Goal: Information Seeking & Learning: Learn about a topic

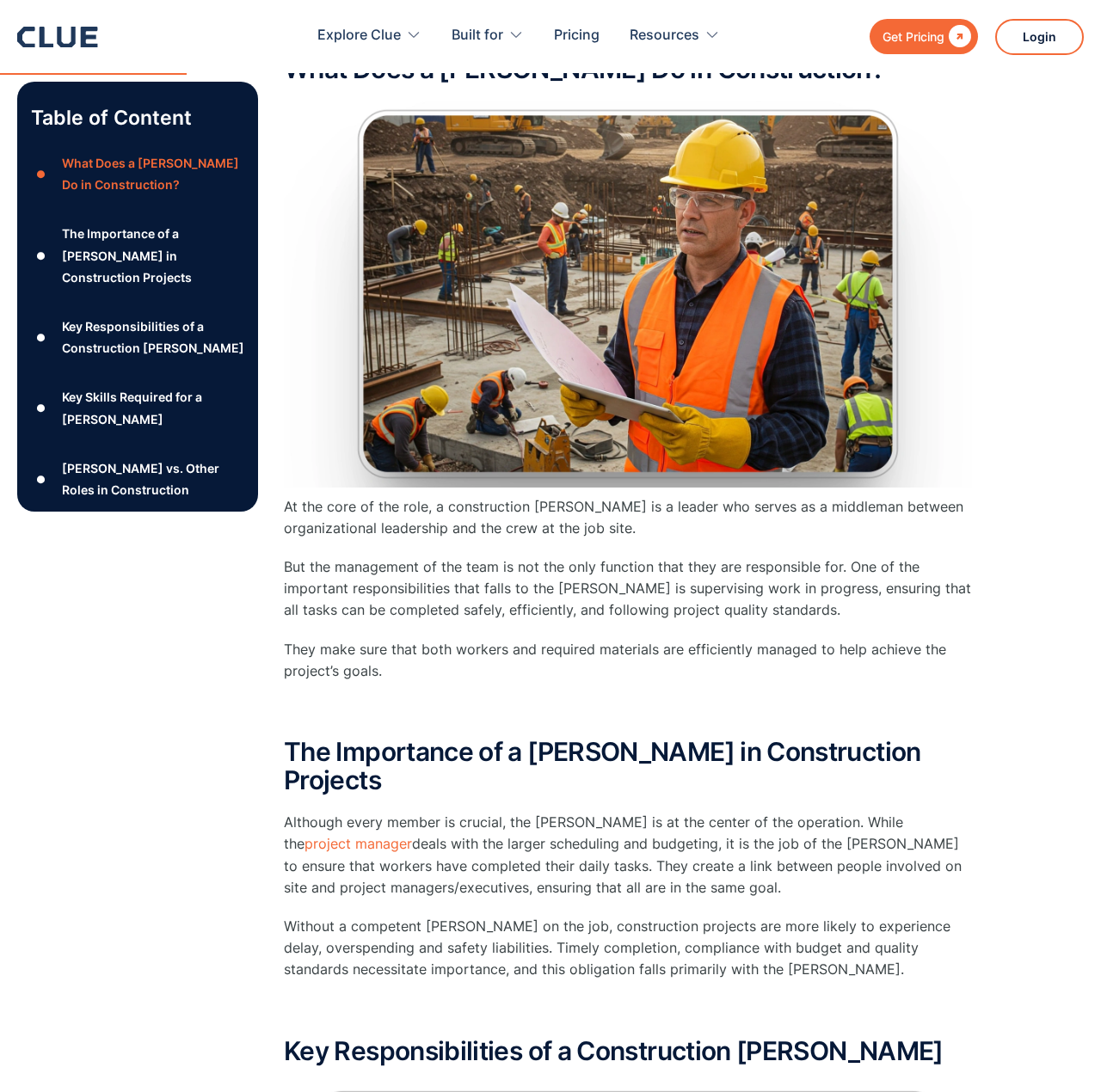
scroll to position [860, 0]
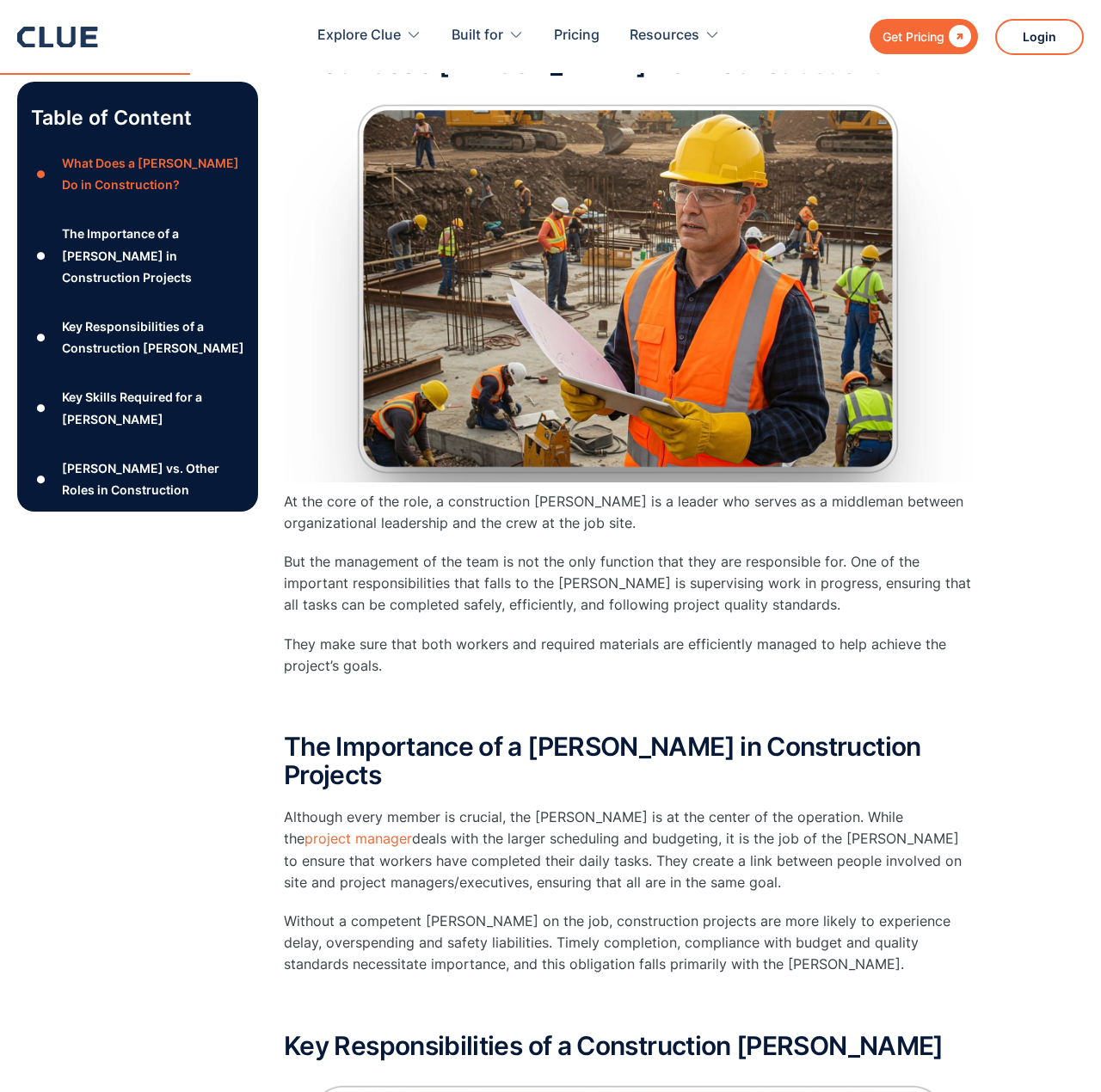
click at [601, 518] on p "At the core of the role, a construction [PERSON_NAME] is a leader who serves as…" at bounding box center [628, 512] width 688 height 43
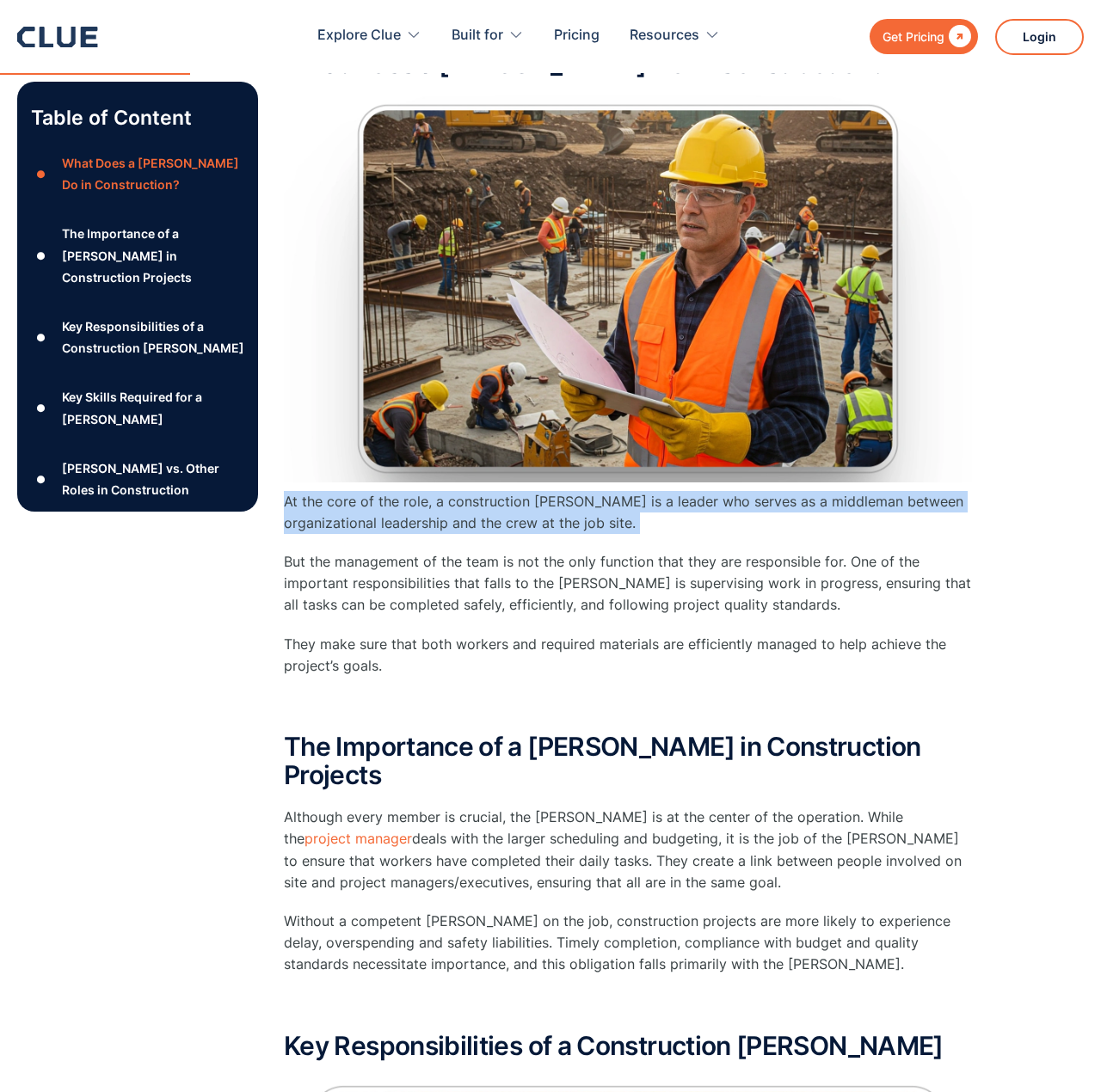
click at [601, 518] on p "At the core of the role, a construction [PERSON_NAME] is a leader who serves as…" at bounding box center [628, 512] width 688 height 43
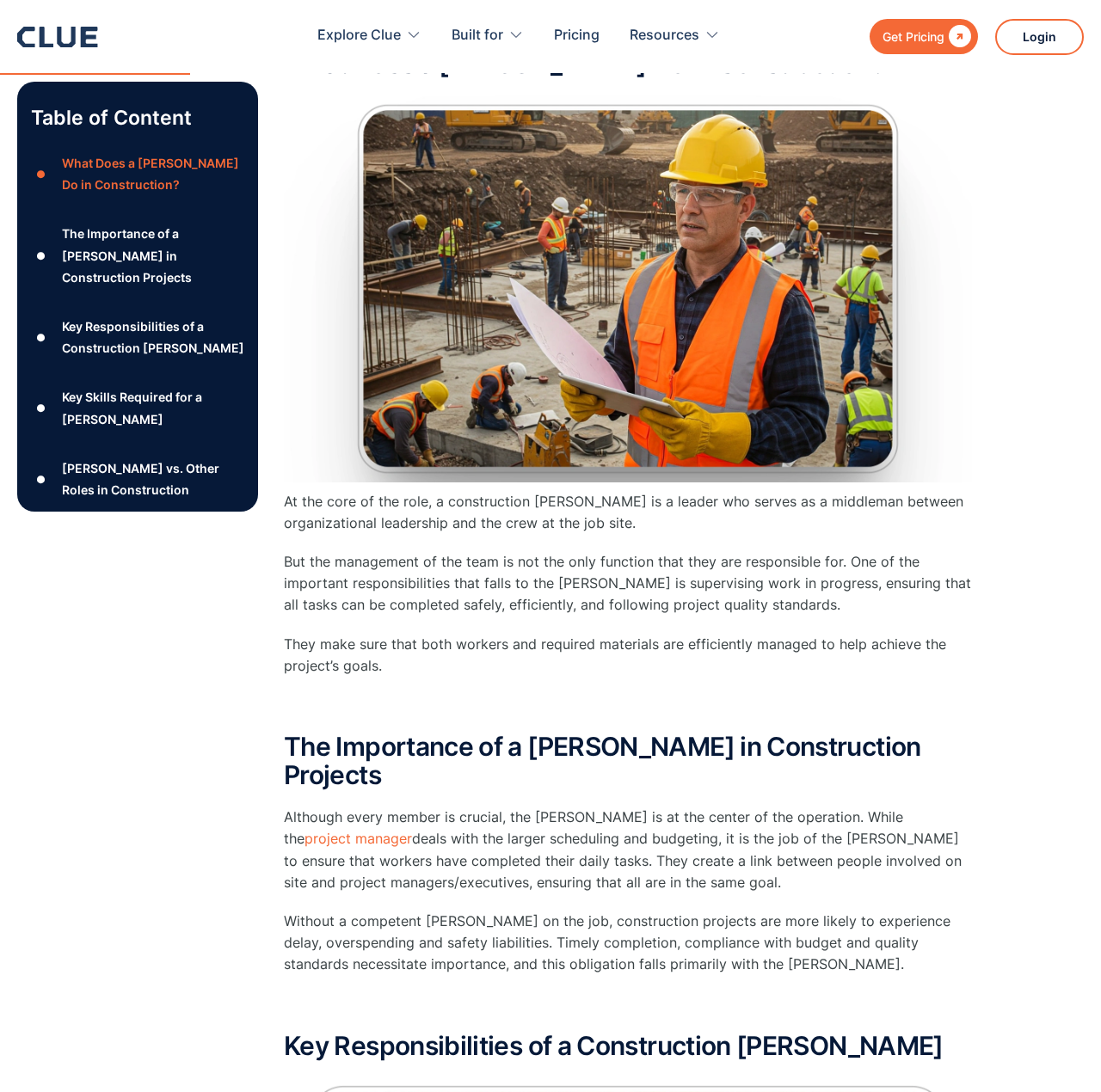
click at [577, 563] on p "But the management of the team is not the only function that they are responsib…" at bounding box center [628, 584] width 688 height 65
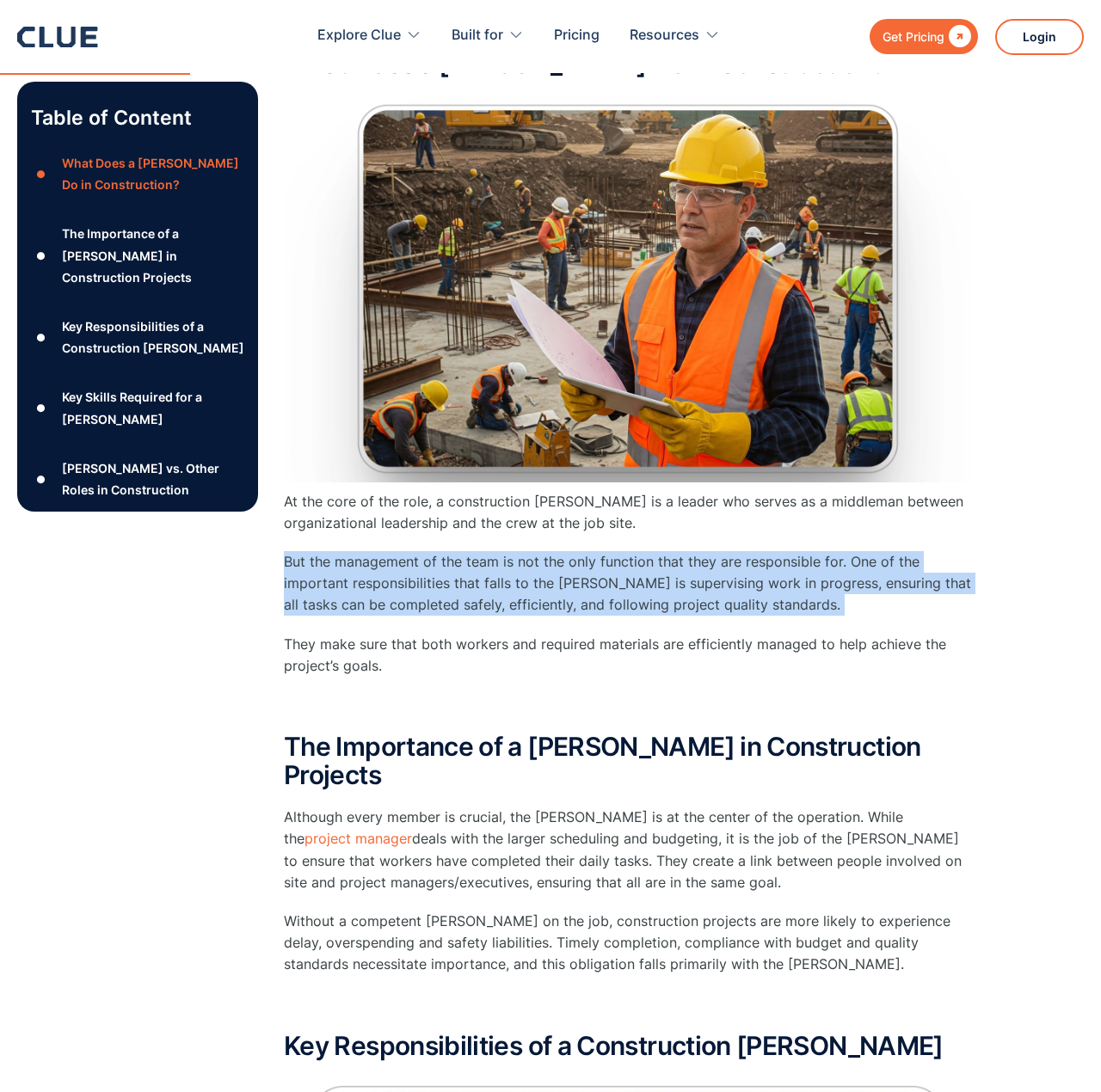
click at [577, 563] on p "But the management of the team is not the only function that they are responsib…" at bounding box center [628, 584] width 688 height 65
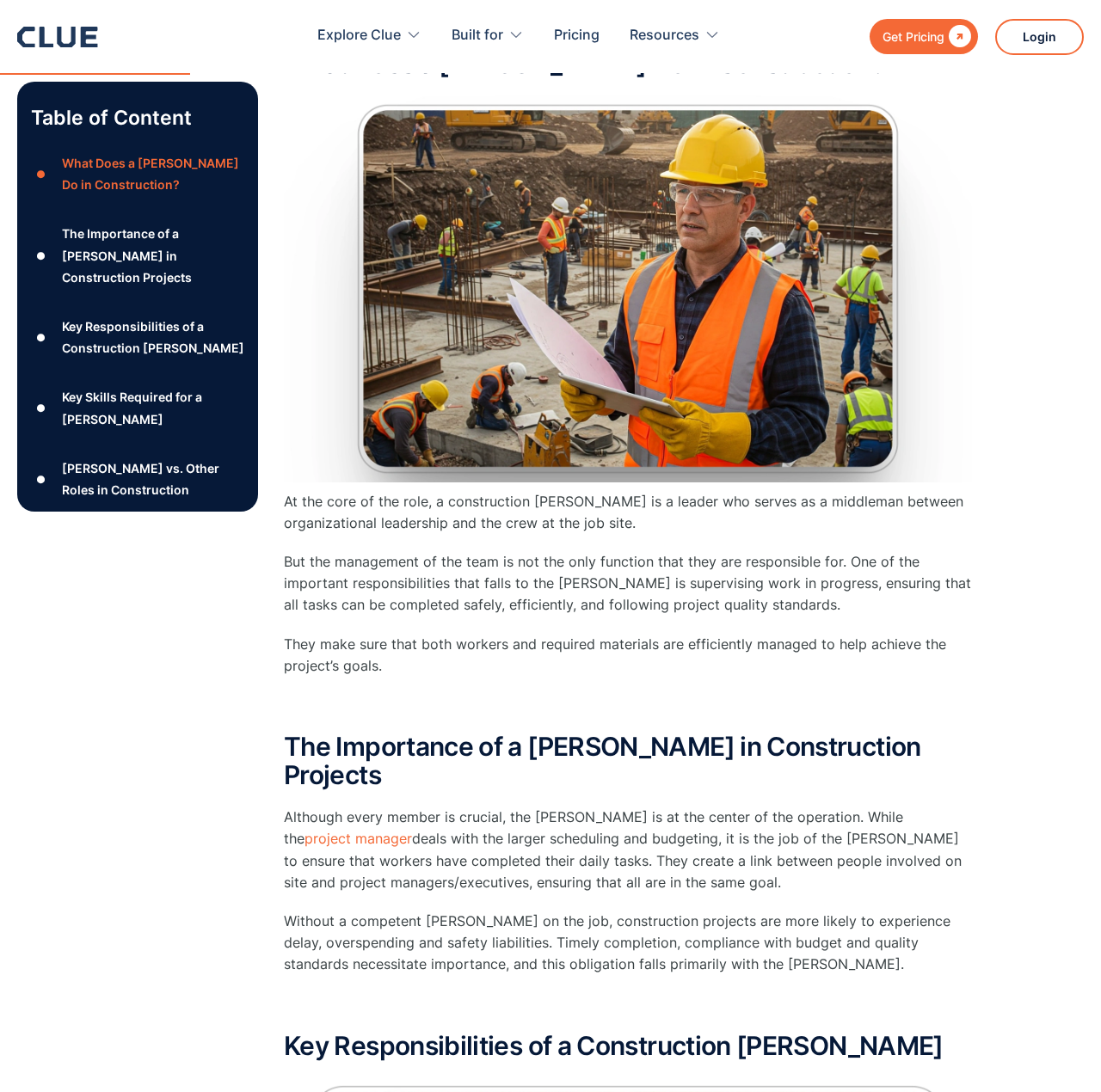
click at [556, 659] on p "They make sure that both workers and required materials are efficiently managed…" at bounding box center [628, 655] width 688 height 43
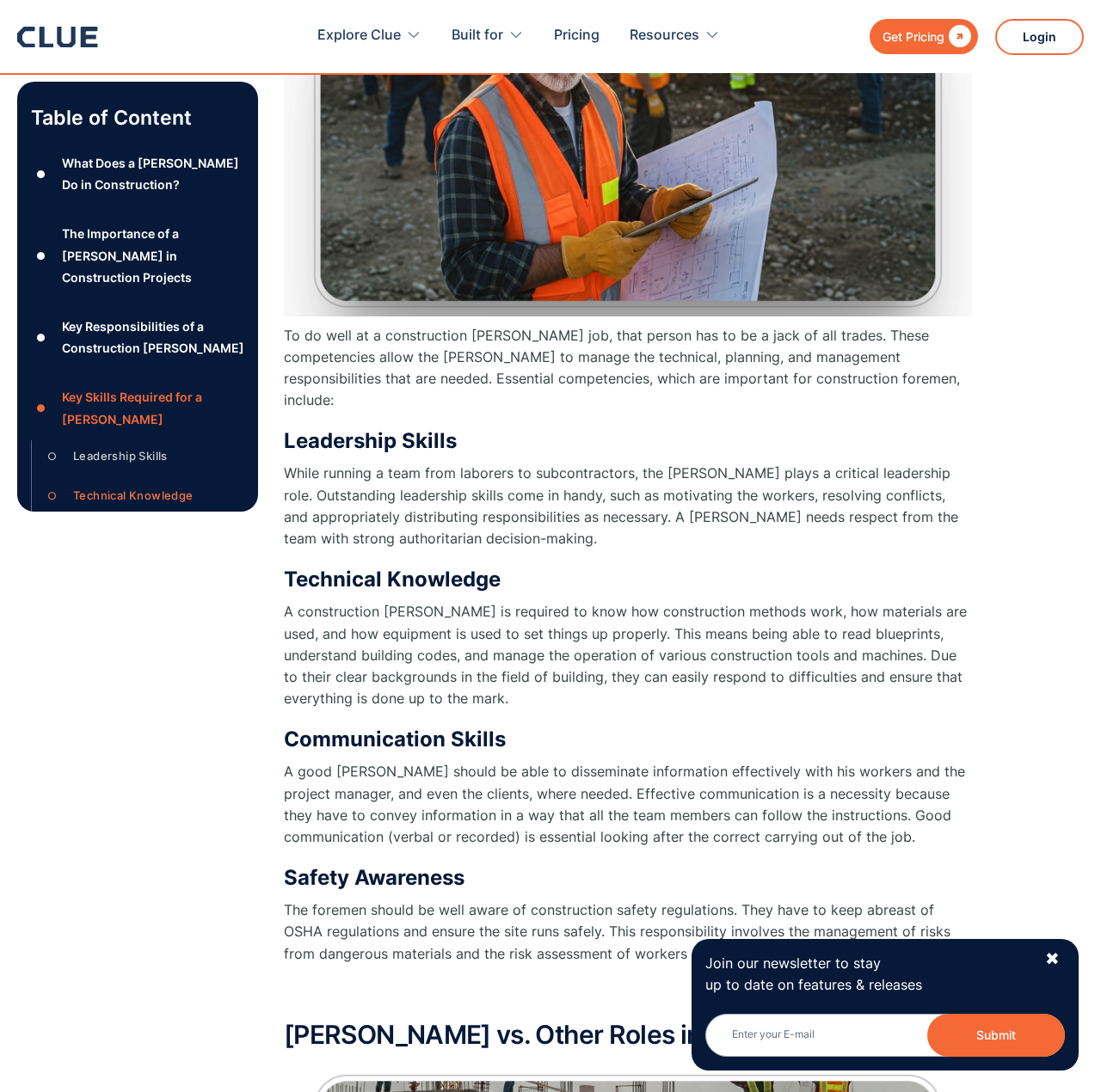
scroll to position [3612, 0]
